Goal: Information Seeking & Learning: Learn about a topic

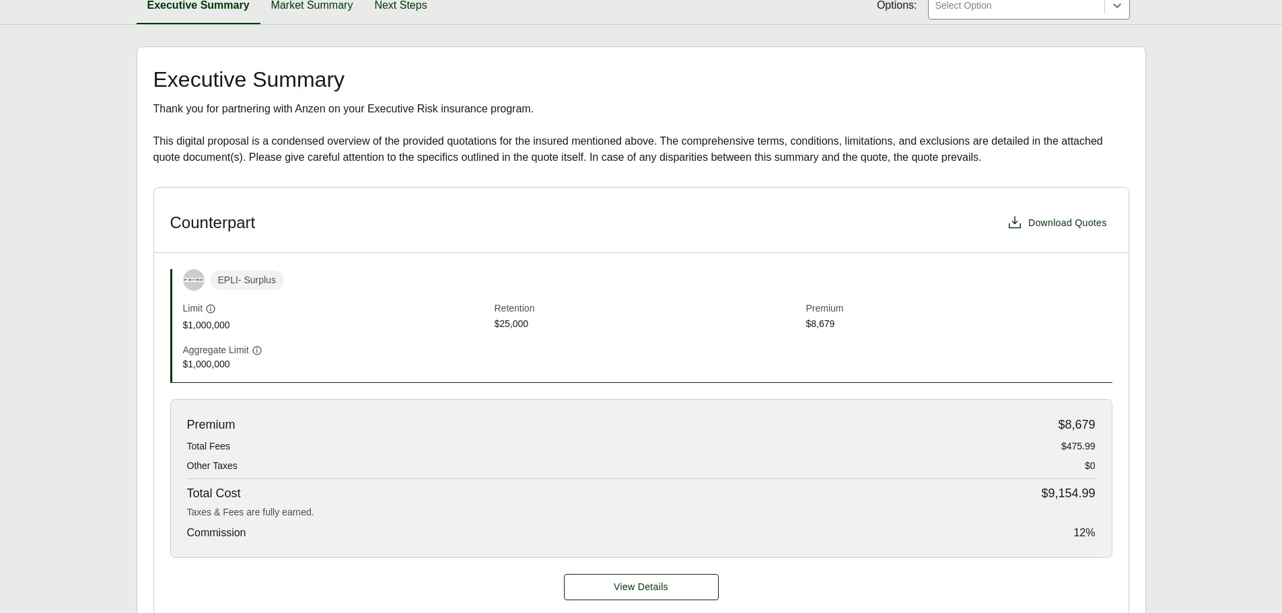
scroll to position [135, 0]
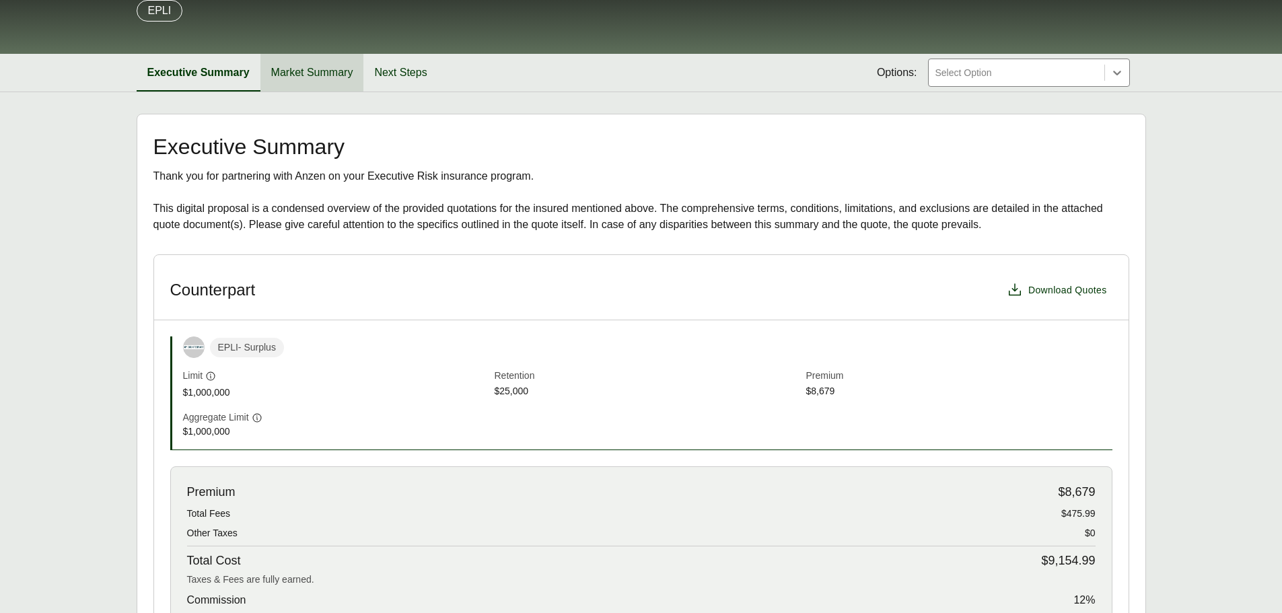
click at [316, 75] on button "Market Summary" at bounding box center [312, 73] width 104 height 38
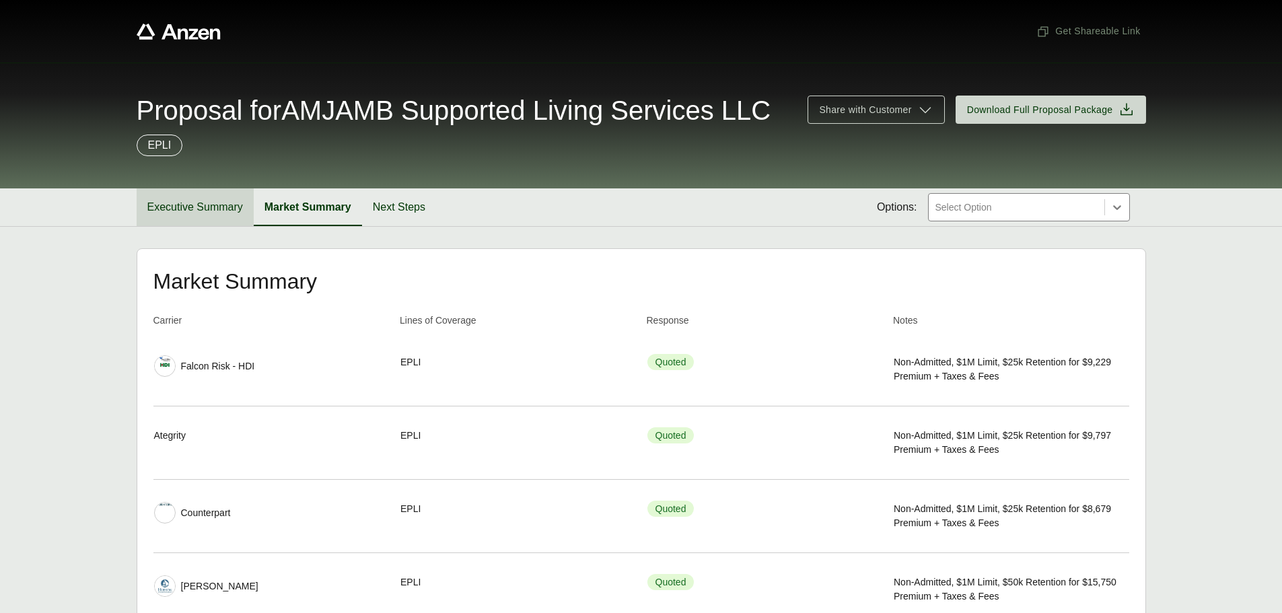
click at [170, 209] on button "Executive Summary" at bounding box center [195, 207] width 117 height 38
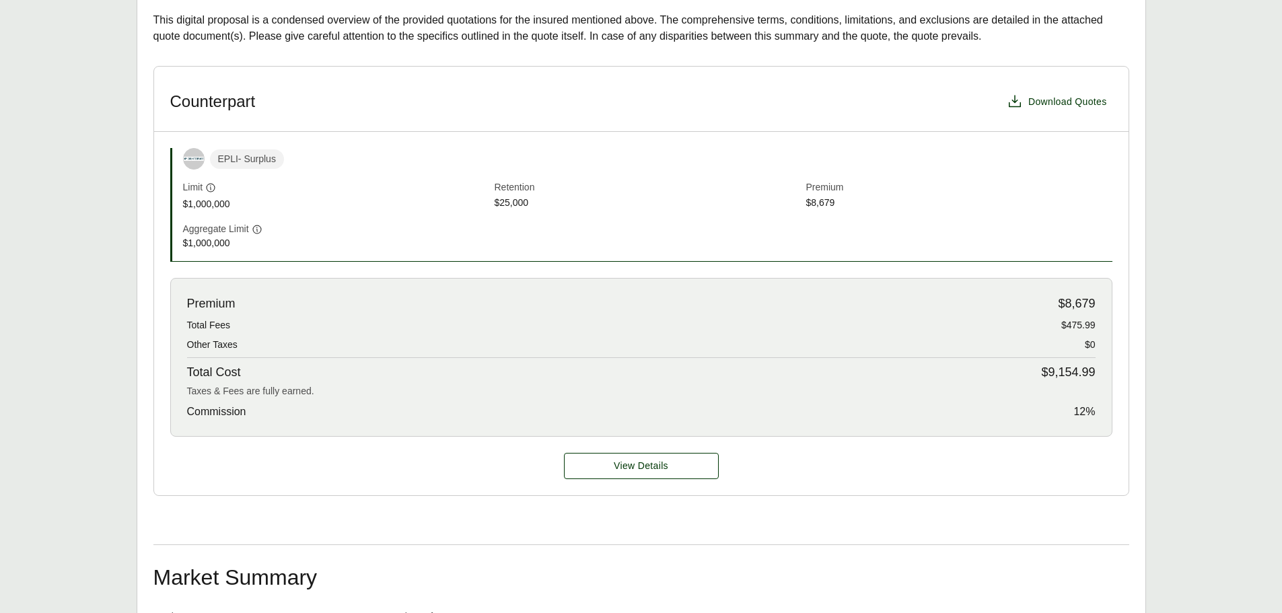
scroll to position [337, 0]
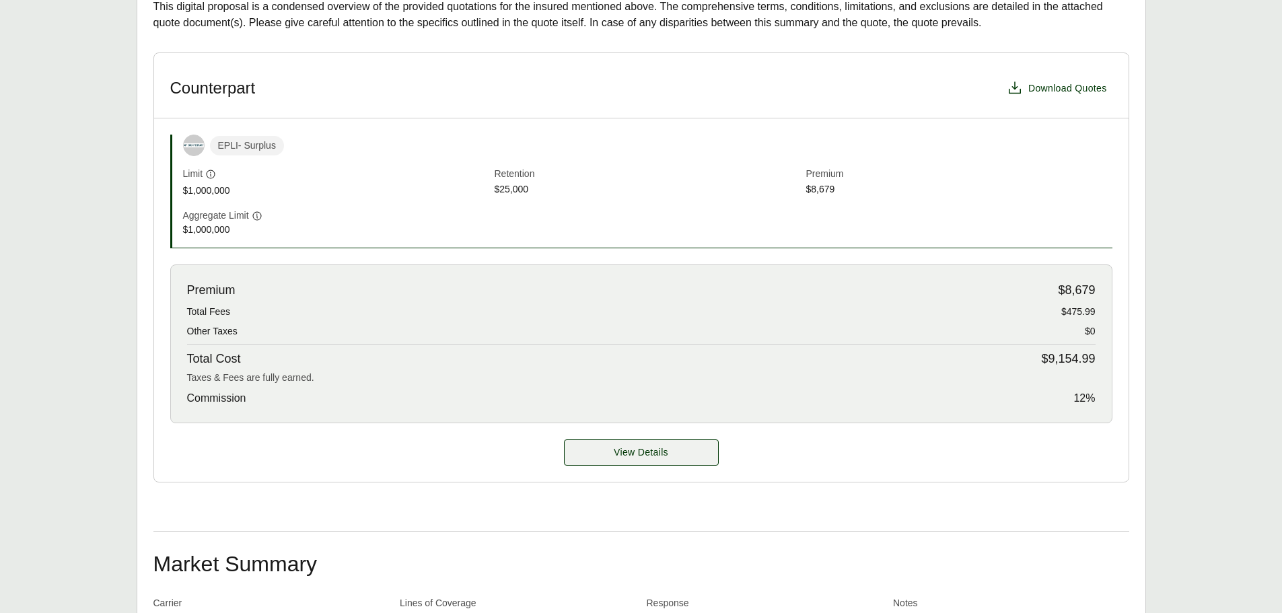
click at [660, 456] on span "View Details" at bounding box center [641, 453] width 55 height 14
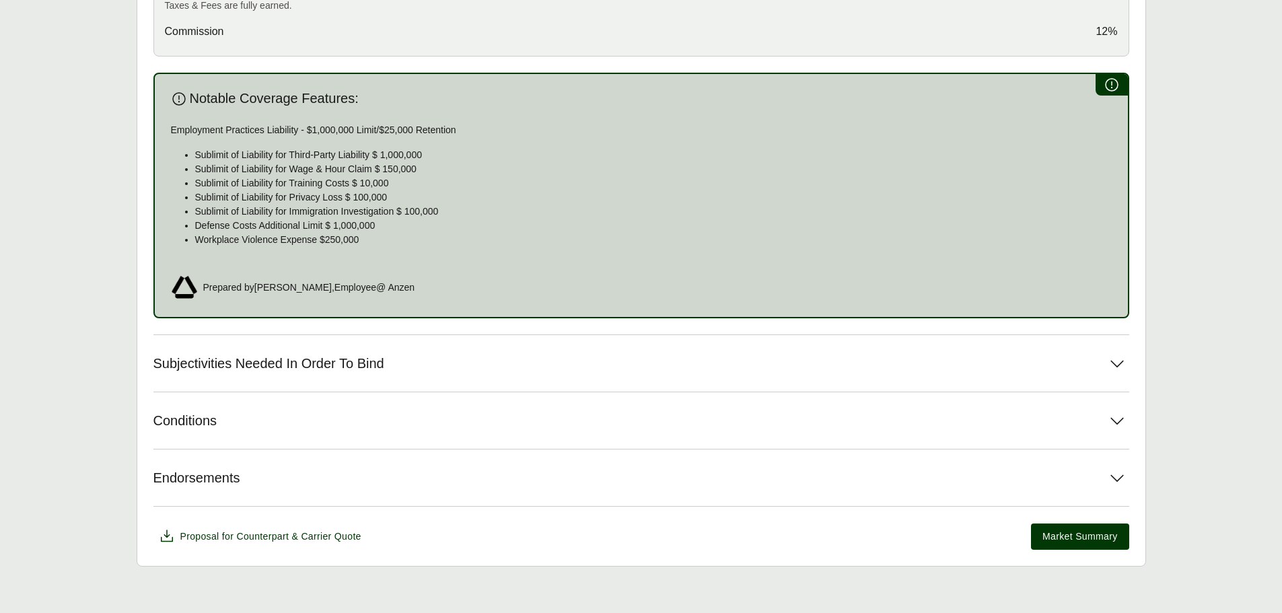
scroll to position [712, 0]
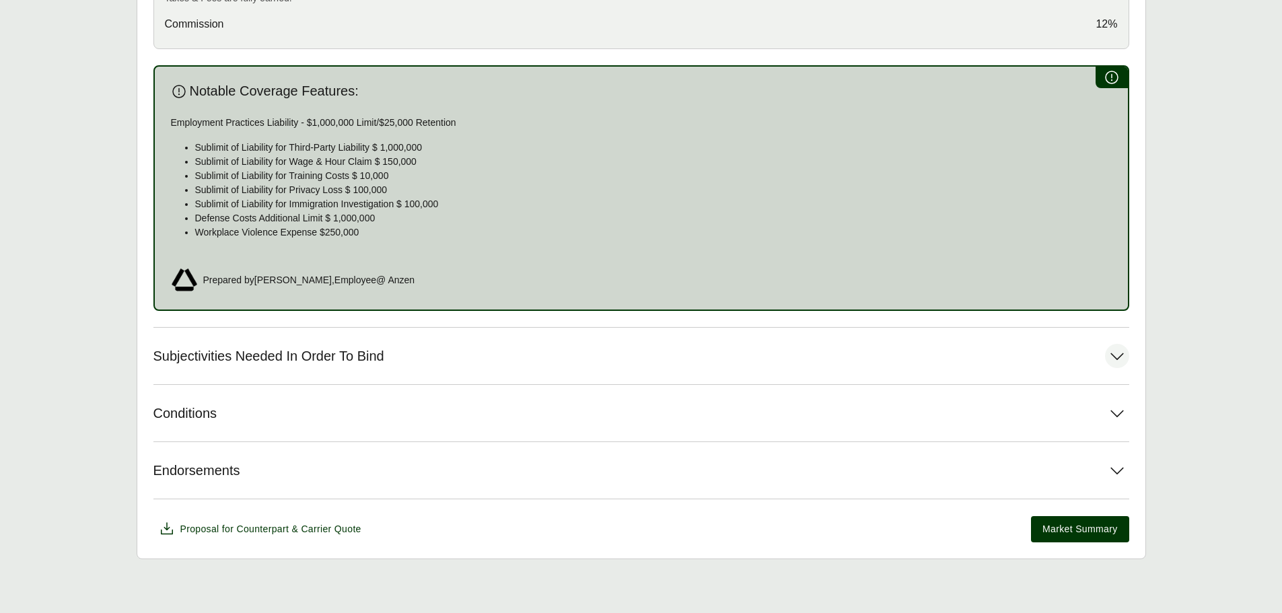
click at [534, 359] on button "Subjectivities Needed In Order To Bind" at bounding box center [641, 356] width 976 height 57
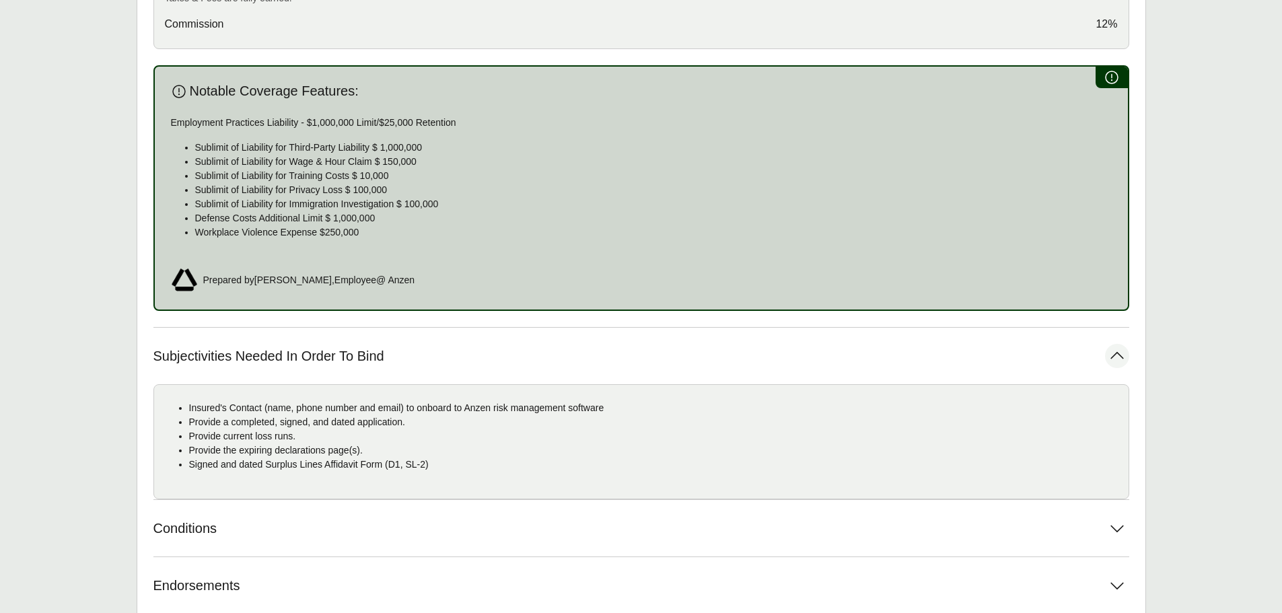
click at [451, 357] on button "Subjectivities Needed In Order To Bind" at bounding box center [641, 356] width 976 height 57
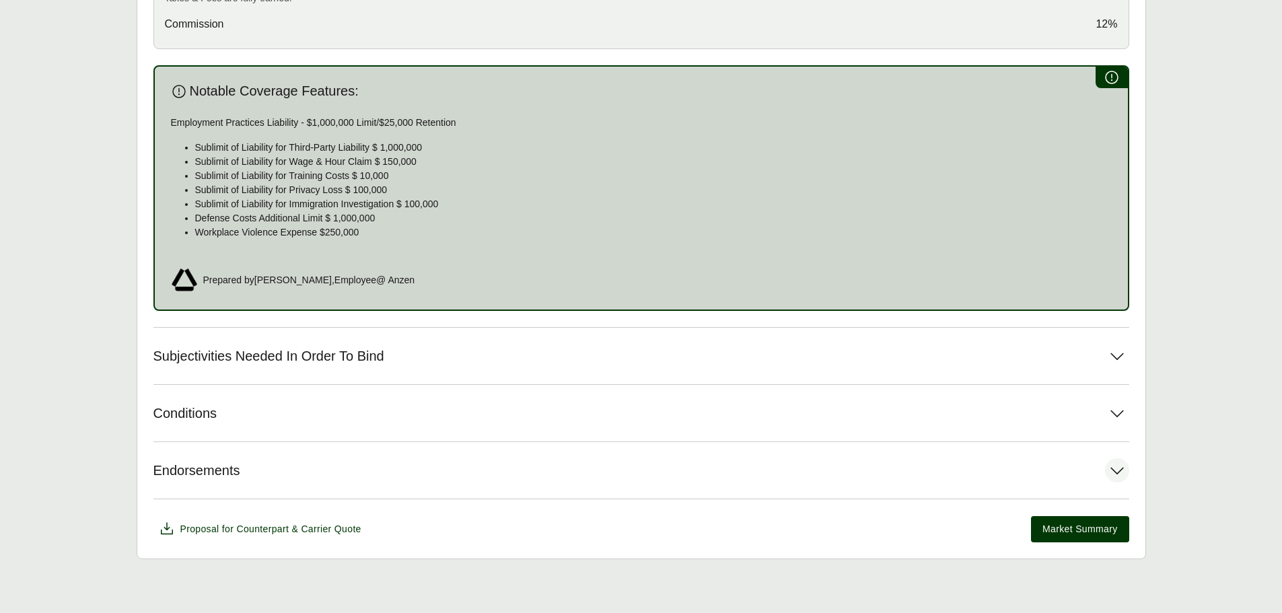
click at [329, 473] on button "Endorsements" at bounding box center [641, 470] width 976 height 57
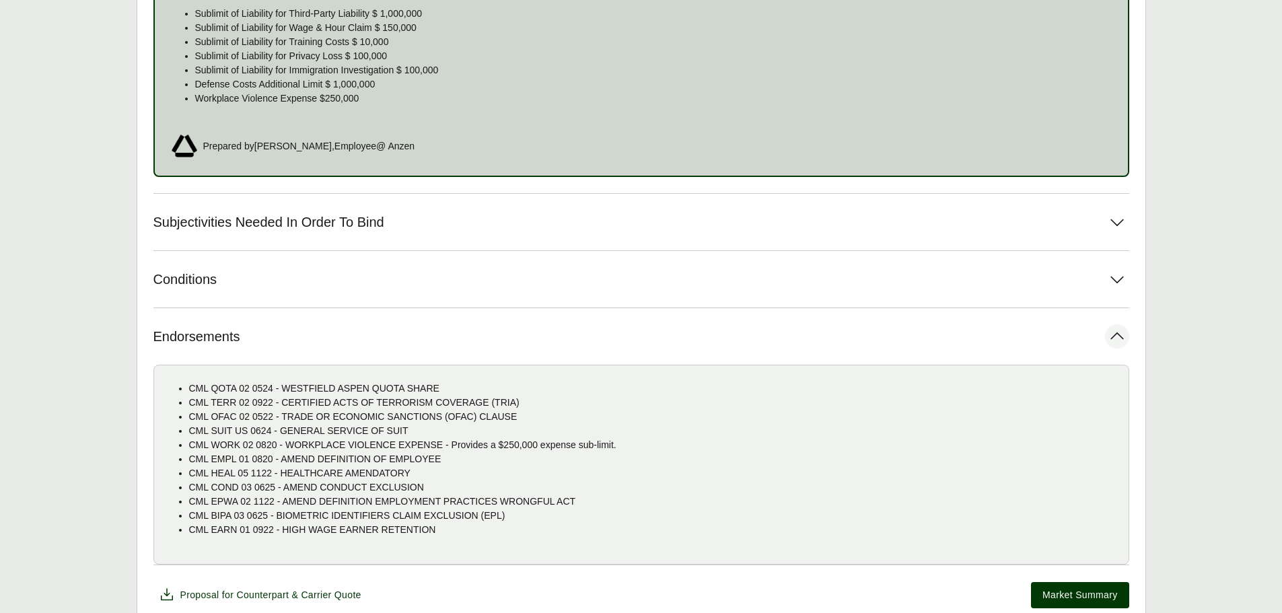
scroll to position [875, 0]
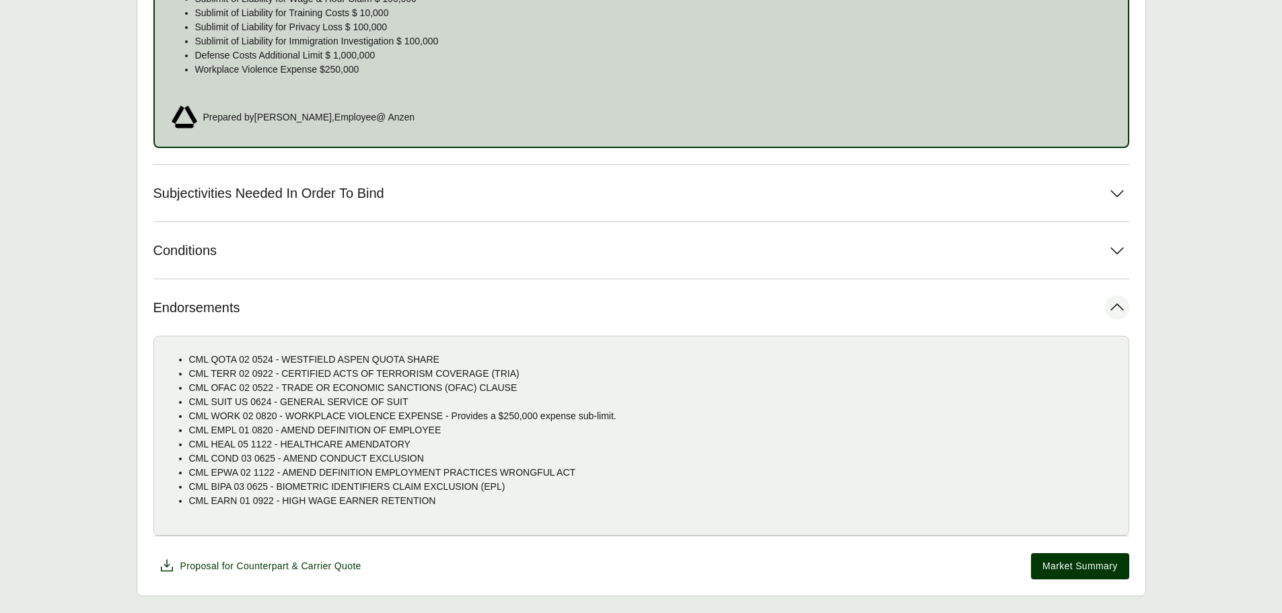
click at [1117, 308] on icon at bounding box center [1117, 307] width 24 height 24
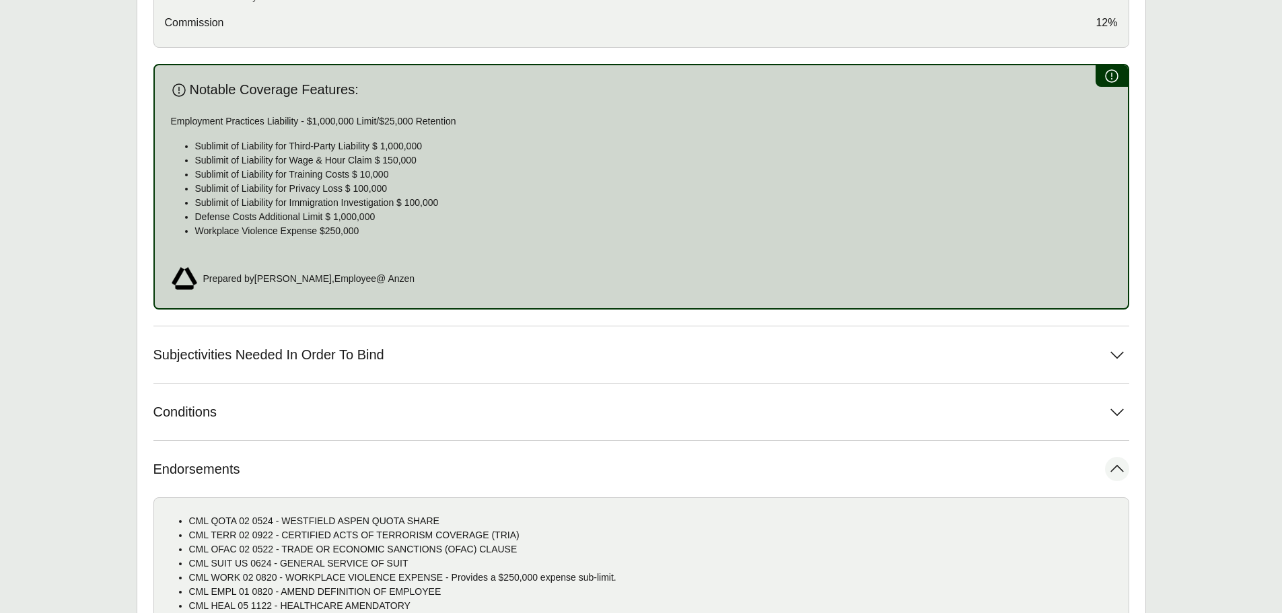
scroll to position [712, 0]
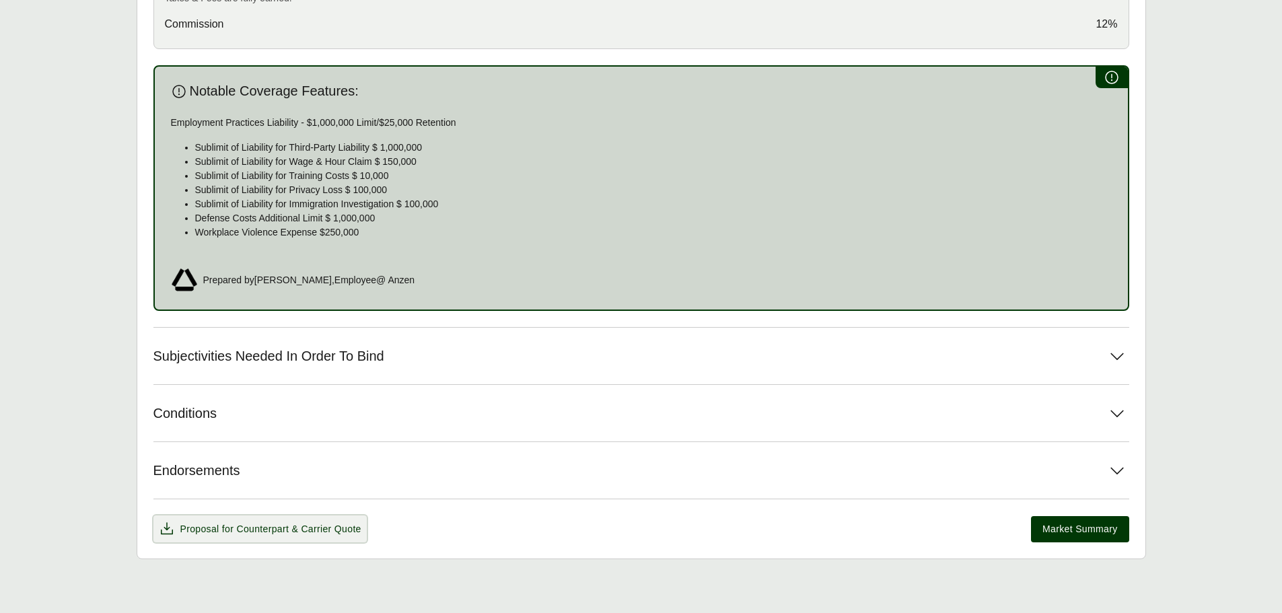
click at [289, 536] on span "Proposal for Counterpart & Carrier Quote" at bounding box center [270, 529] width 181 height 14
